Goal: Connect with others: Connect with others

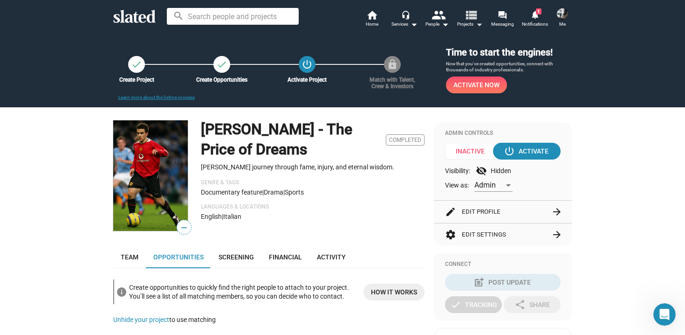
click at [478, 24] on mat-icon "arrow_drop_down" at bounding box center [479, 24] width 11 height 11
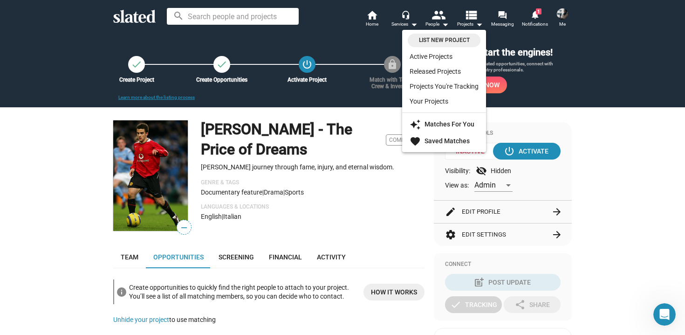
click at [374, 22] on div at bounding box center [342, 167] width 685 height 335
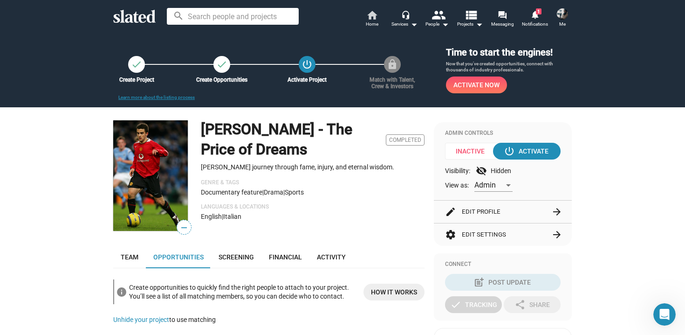
click at [374, 22] on span "Home" at bounding box center [372, 24] width 13 height 11
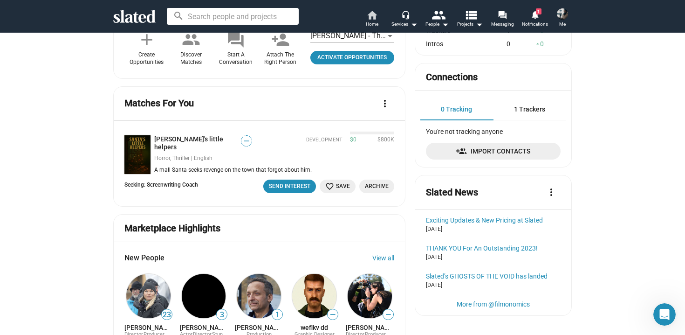
scroll to position [304, 0]
click at [304, 182] on div "Send Interest" at bounding box center [289, 187] width 41 height 10
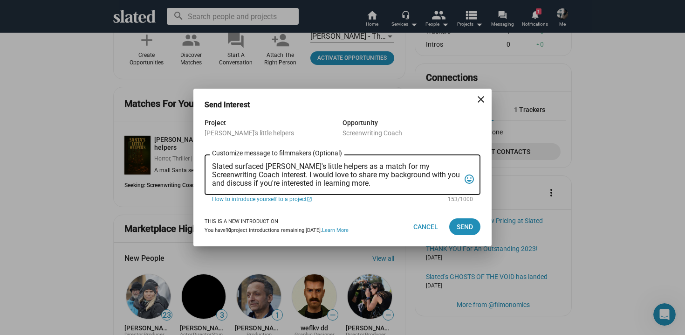
click at [343, 187] on div "Slated surfaced [PERSON_NAME]'s little helpers as a match for my Screenwriting …" at bounding box center [336, 173] width 248 height 42
click at [213, 166] on textarea "Slated surfaced [PERSON_NAME]'s little helpers as a match for my Screenwriting …" at bounding box center [336, 174] width 248 height 25
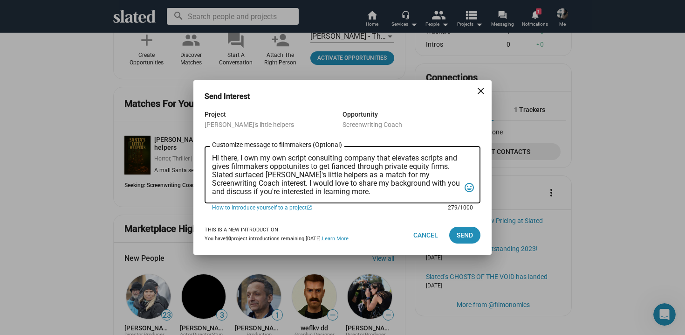
click at [283, 169] on textarea "Hi there, I own my own script consulting company that elevates scripts and give…" at bounding box center [336, 175] width 248 height 42
click at [241, 159] on textarea "Hi there, I own my own script consulting company that elevates scripts and give…" at bounding box center [336, 175] width 248 height 42
click at [241, 169] on textarea "Hi there, this project sounds great! I own my own script consulting company tha…" at bounding box center [336, 175] width 248 height 42
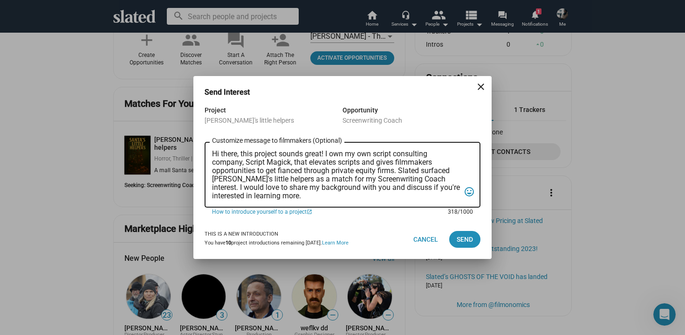
click at [283, 174] on textarea "Hi there, this project sounds great! I own my own script consulting company, Sc…" at bounding box center [336, 175] width 248 height 50
click at [318, 173] on textarea "Hi there, this project sounds great! I own my own script consulting company, Sc…" at bounding box center [336, 175] width 248 height 50
click at [386, 171] on textarea "Hi there, this project sounds great! I own my own script consulting company, Sc…" at bounding box center [336, 175] width 248 height 50
drag, startPoint x: 387, startPoint y: 180, endPoint x: 332, endPoint y: 181, distance: 54.6
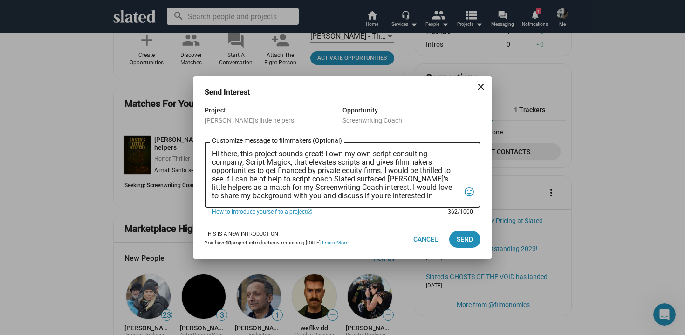
click at [332, 181] on textarea "Hi there, this project sounds great! I own my own script consulting company, Sc…" at bounding box center [336, 175] width 248 height 50
click at [381, 180] on textarea "Hi there, this project sounds great! I own my own script consulting company, Sc…" at bounding box center [336, 175] width 248 height 50
click at [364, 179] on textarea "Hi there, this project sounds great! I own my own script consulting company, Sc…" at bounding box center [336, 175] width 248 height 50
drag, startPoint x: 391, startPoint y: 196, endPoint x: 407, endPoint y: 181, distance: 21.4
click at [407, 181] on textarea "Hi there, this project sounds great! I own my own script consulting company, Sc…" at bounding box center [336, 175] width 248 height 50
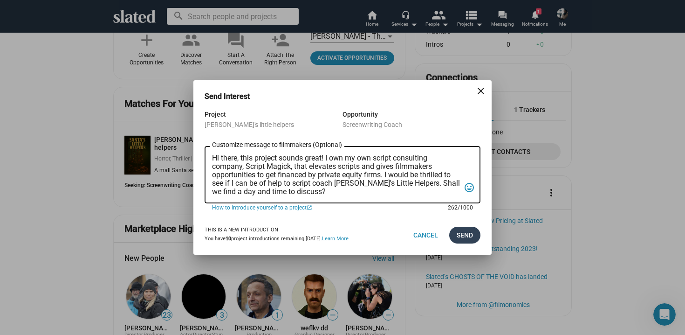
type textarea "Hi there, this project sounds great! I own my own script consulting company, Sc…"
click at [468, 234] on span "Send" at bounding box center [465, 235] width 16 height 17
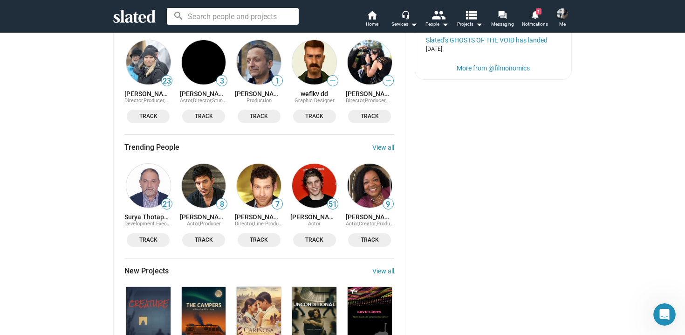
scroll to position [542, 0]
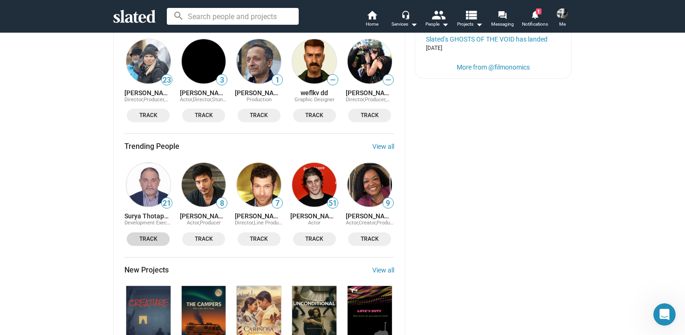
click at [152, 234] on span "Track" at bounding box center [148, 239] width 32 height 10
click at [212, 234] on span "Track" at bounding box center [204, 239] width 32 height 10
click at [261, 234] on span "Track" at bounding box center [259, 239] width 32 height 10
click at [312, 236] on span "Track" at bounding box center [315, 239] width 32 height 10
click at [368, 237] on span "Track" at bounding box center [370, 239] width 32 height 10
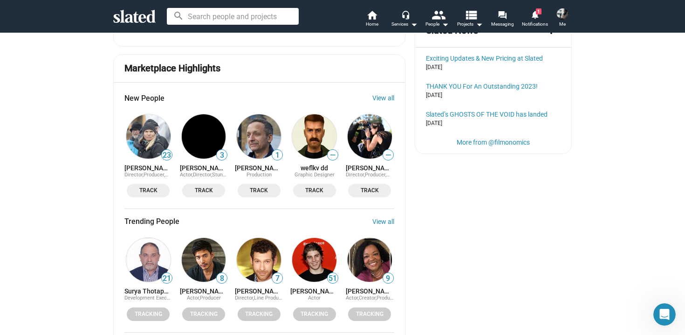
scroll to position [463, 0]
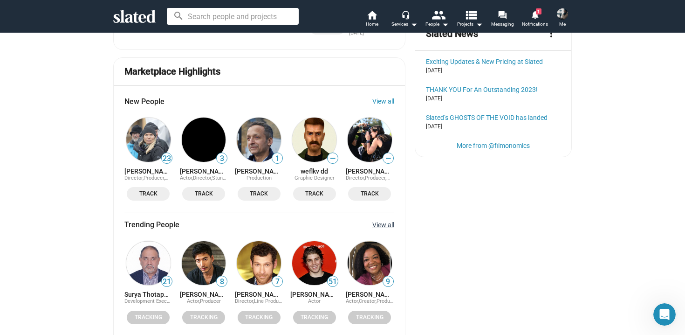
click at [391, 221] on link "View all" at bounding box center [383, 224] width 22 height 7
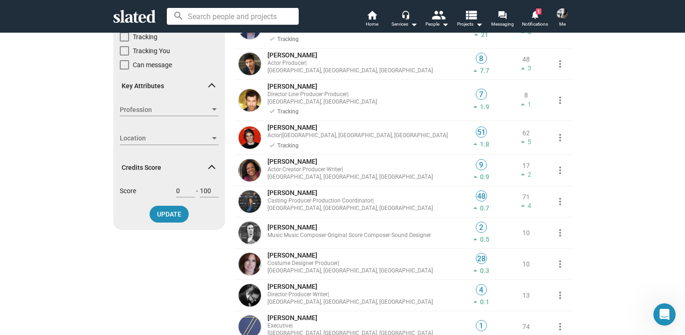
scroll to position [115, 0]
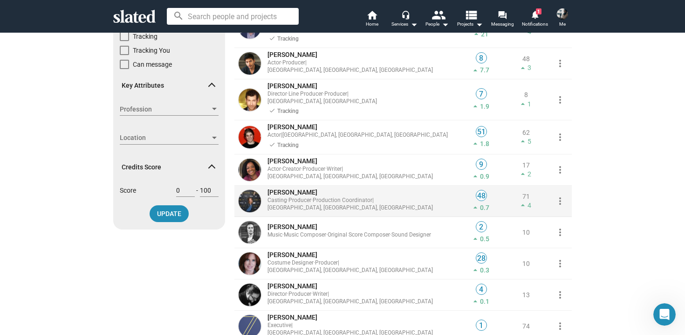
click at [379, 199] on div "Casting · Producer · Production Coordinator | [GEOGRAPHIC_DATA], [GEOGRAPHIC_DA…" at bounding box center [362, 204] width 189 height 15
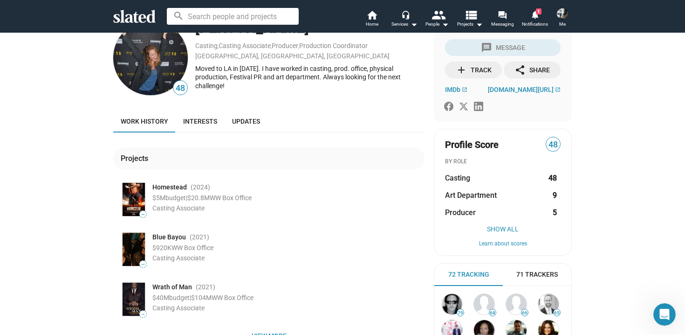
scroll to position [21, 0]
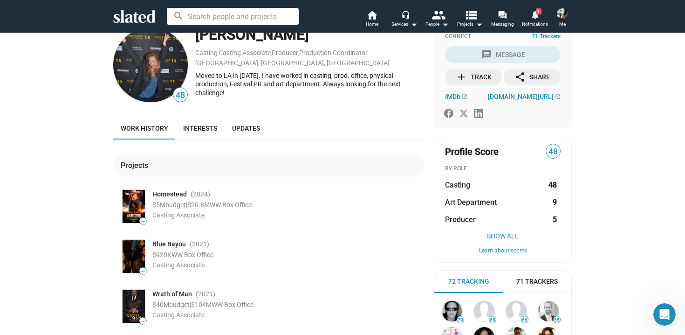
click at [481, 74] on div "add Track" at bounding box center [474, 77] width 36 height 17
click at [536, 15] on mat-icon "notifications" at bounding box center [535, 14] width 9 height 9
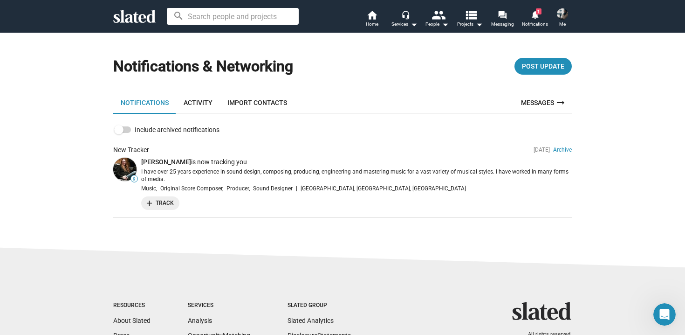
click at [167, 195] on li "New Tracker [DATE] Archive 9 [PERSON_NAME] is now tracking you I have over 25 y…" at bounding box center [342, 178] width 459 height 80
click at [159, 206] on span "add Track" at bounding box center [160, 203] width 27 height 10
click at [446, 23] on mat-icon "arrow_drop_down" at bounding box center [445, 24] width 11 height 11
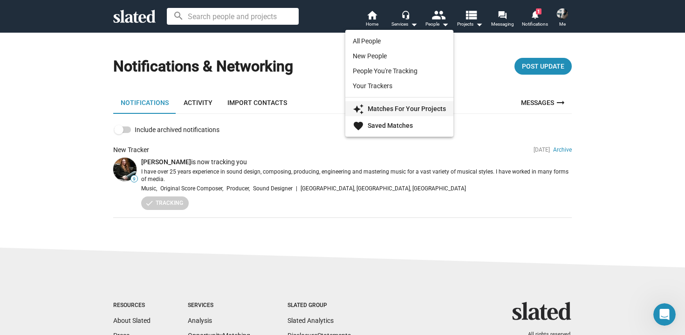
click at [404, 106] on strong "Matches For Your Projects" at bounding box center [407, 108] width 78 height 7
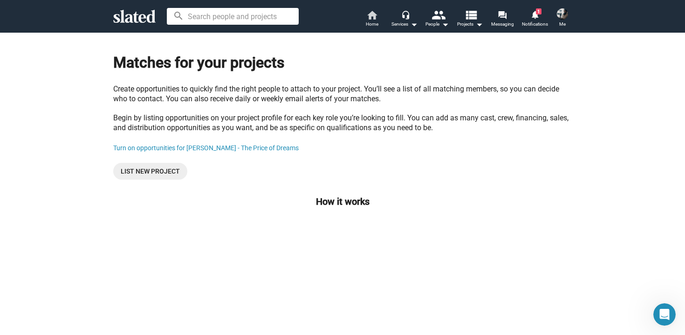
click at [371, 16] on mat-icon "home" at bounding box center [371, 14] width 11 height 11
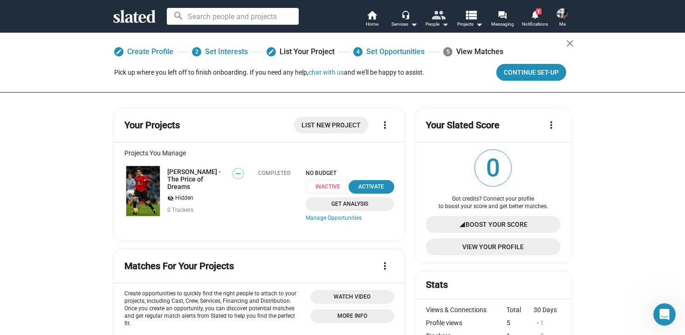
click at [444, 20] on mat-icon "people" at bounding box center [439, 15] width 14 height 14
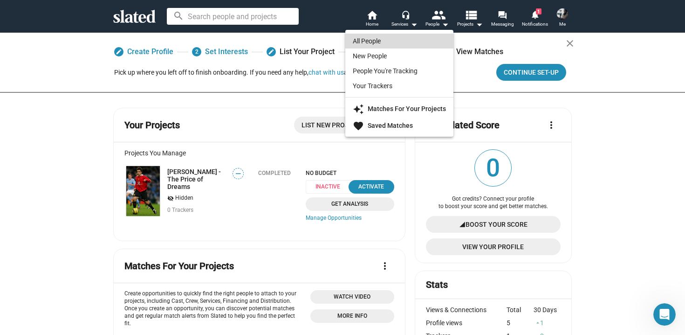
click at [409, 41] on link "All People" at bounding box center [399, 41] width 108 height 15
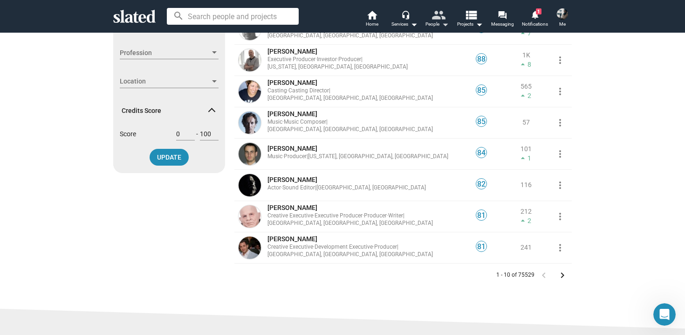
scroll to position [148, 0]
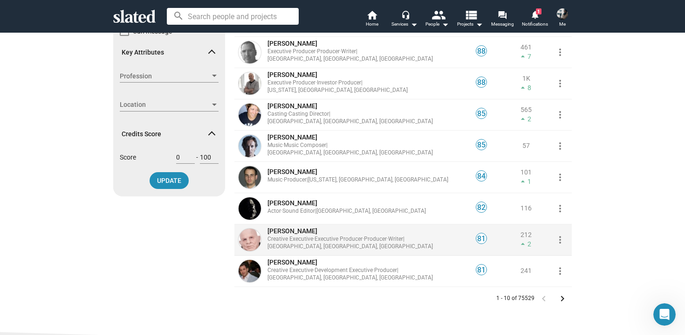
click at [353, 244] on div "Creative Executive · Executive Producer · Producer · Writer | [GEOGRAPHIC_DATA]…" at bounding box center [362, 242] width 189 height 15
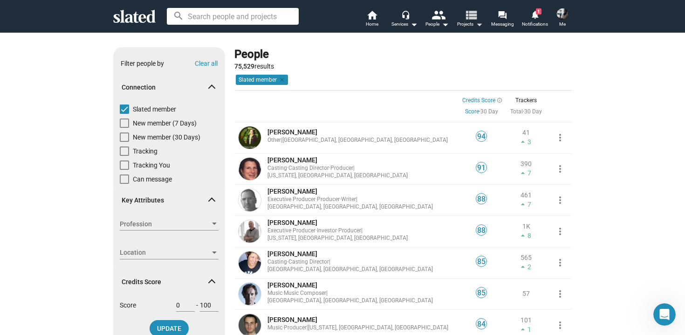
click at [476, 24] on mat-icon "arrow_drop_down" at bounding box center [479, 24] width 11 height 11
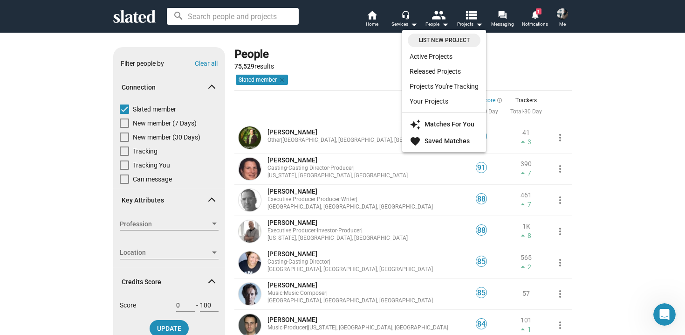
click at [375, 21] on div at bounding box center [342, 167] width 685 height 335
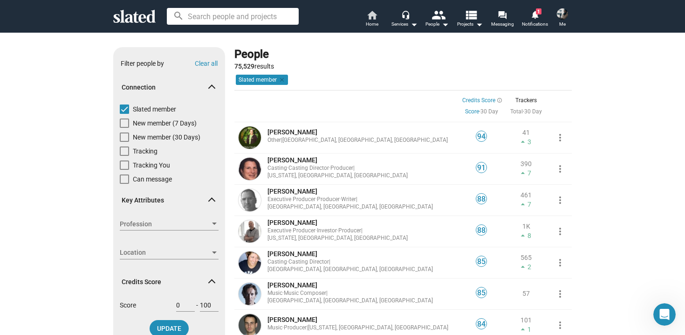
click at [375, 21] on span "Home" at bounding box center [372, 24] width 13 height 11
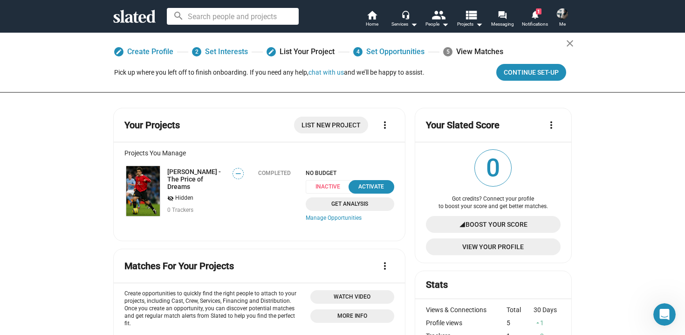
click at [561, 12] on img at bounding box center [562, 13] width 11 height 11
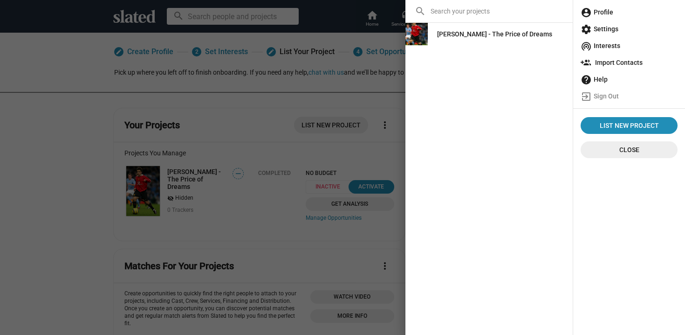
click at [595, 13] on span "account_circle Profile" at bounding box center [629, 12] width 97 height 17
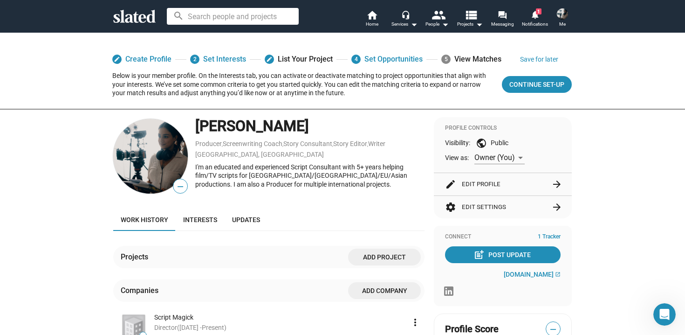
click at [482, 188] on button "edit Edit Profile arrow_forward" at bounding box center [503, 184] width 116 height 22
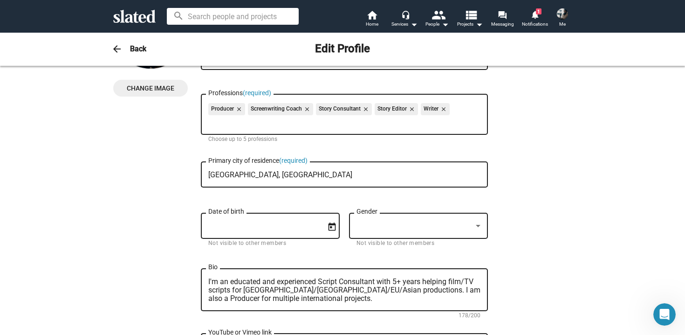
scroll to position [172, 0]
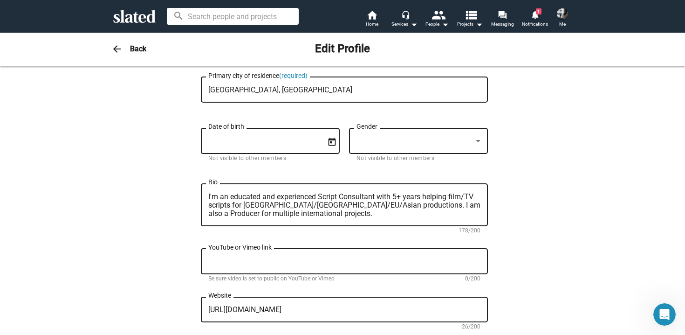
click at [320, 205] on textarea "I'm an educated and experienced Script Consultant with 5+ years helping film/TV…" at bounding box center [344, 205] width 272 height 25
drag, startPoint x: 318, startPoint y: 198, endPoint x: 226, endPoint y: 200, distance: 91.9
click at [226, 200] on textarea "I'm an educated and experienced Script Consultant with 5+ years helping film/TV…" at bounding box center [344, 205] width 272 height 25
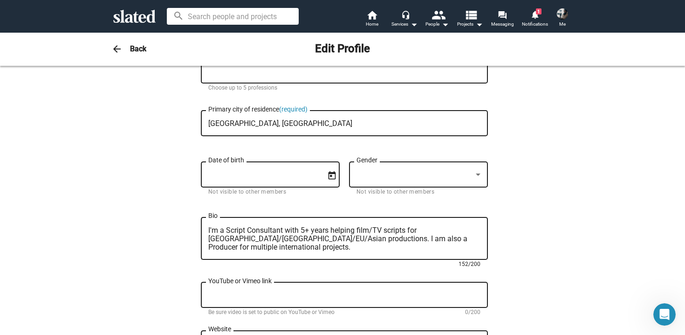
scroll to position [139, 0]
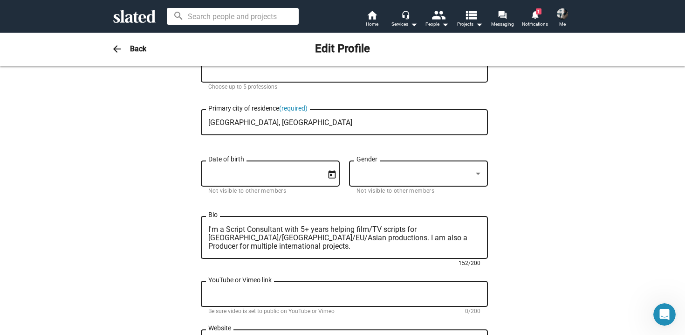
click at [283, 232] on textarea "I'm a Script Consultant with 5+ years helping film/TV scripts for [GEOGRAPHIC_D…" at bounding box center [344, 237] width 272 height 25
type textarea "I'm a Script Consultant with 5+ years helping film/TV scripts for [GEOGRAPHIC_D…"
click at [468, 25] on span "Projects arrow_drop_down" at bounding box center [470, 24] width 26 height 11
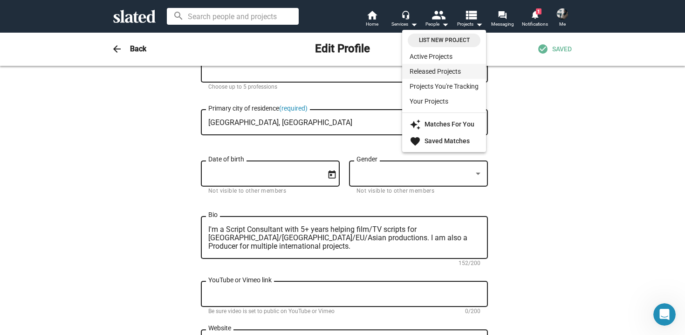
click at [441, 74] on link "Released Projects" at bounding box center [444, 71] width 84 height 15
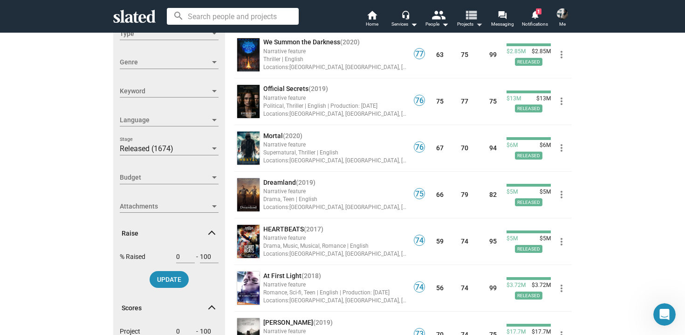
scroll to position [182, 0]
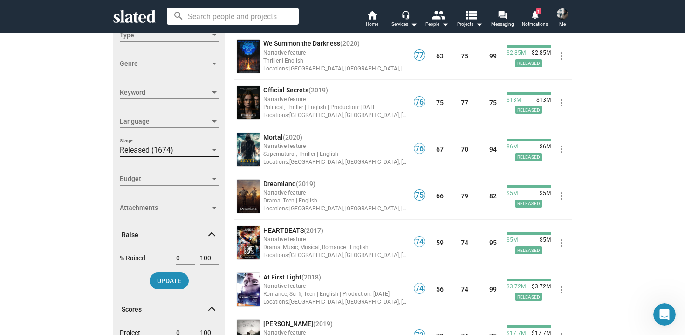
click at [209, 149] on div "Released (1674)" at bounding box center [165, 150] width 90 height 10
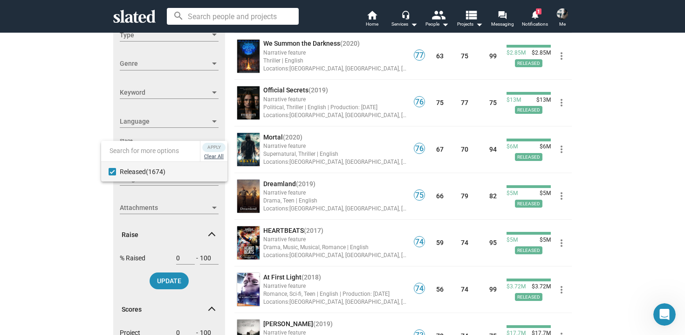
click at [214, 158] on button "Clear All" at bounding box center [213, 156] width 23 height 9
click at [56, 254] on div at bounding box center [342, 167] width 685 height 335
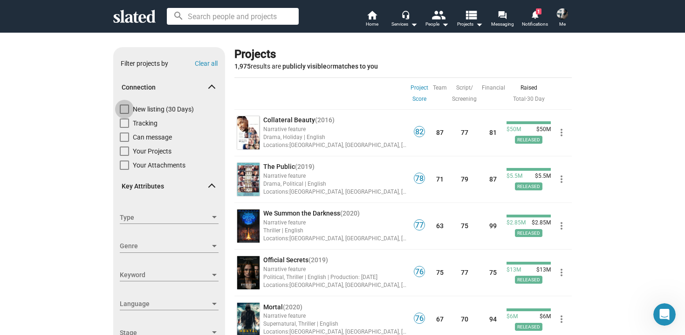
click at [159, 108] on span "New listing (30 Days)" at bounding box center [163, 108] width 61 height 9
click at [124, 114] on input "New listing (30 Days)" at bounding box center [124, 114] width 0 height 0
checkbox input "true"
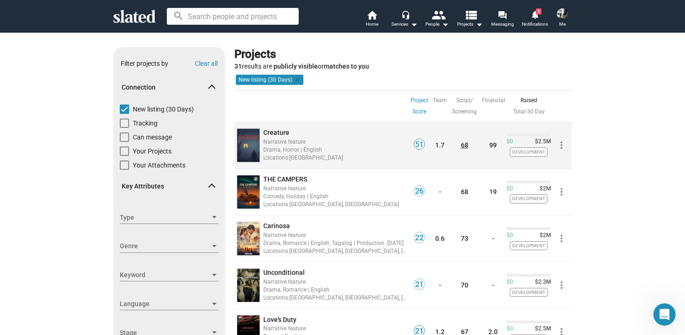
click at [466, 148] on link "68" at bounding box center [464, 144] width 7 height 7
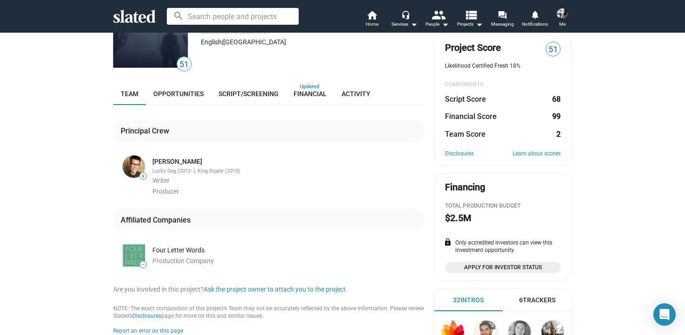
scroll to position [93, 0]
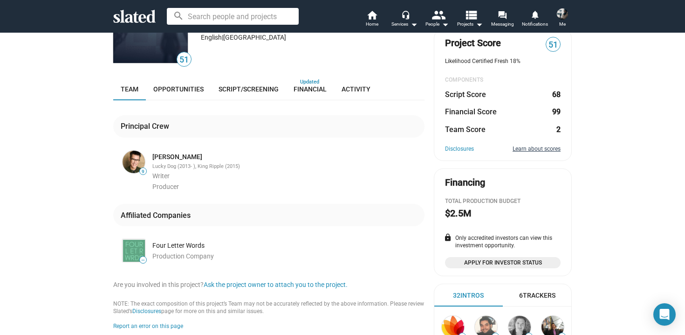
click at [530, 152] on link "Learn about scores" at bounding box center [537, 148] width 48 height 7
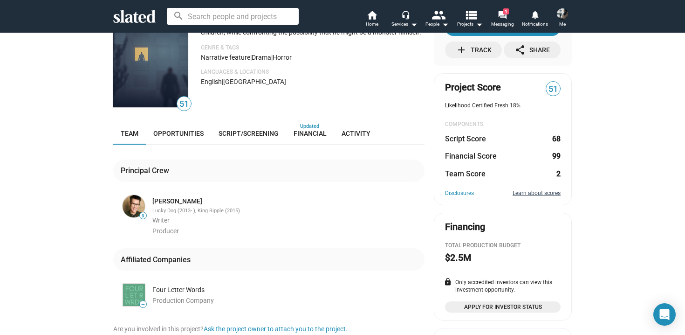
scroll to position [0, 0]
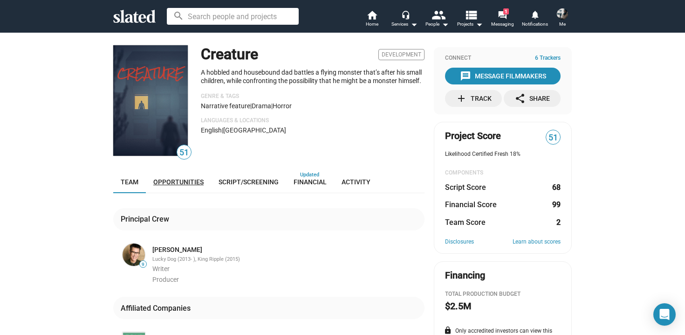
click at [197, 179] on span "Opportunities" at bounding box center [178, 181] width 50 height 7
click at [257, 180] on span "Script/Screening" at bounding box center [249, 181] width 60 height 7
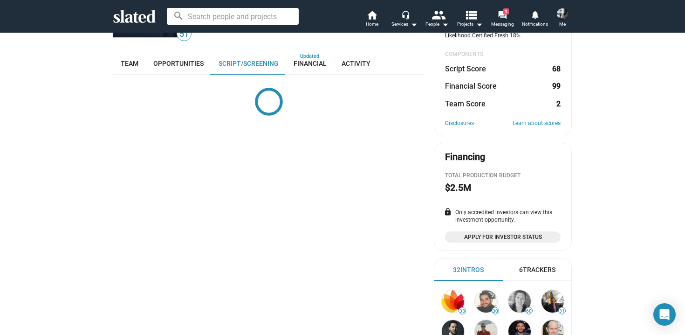
scroll to position [138, 0]
